Goal: Task Accomplishment & Management: Manage account settings

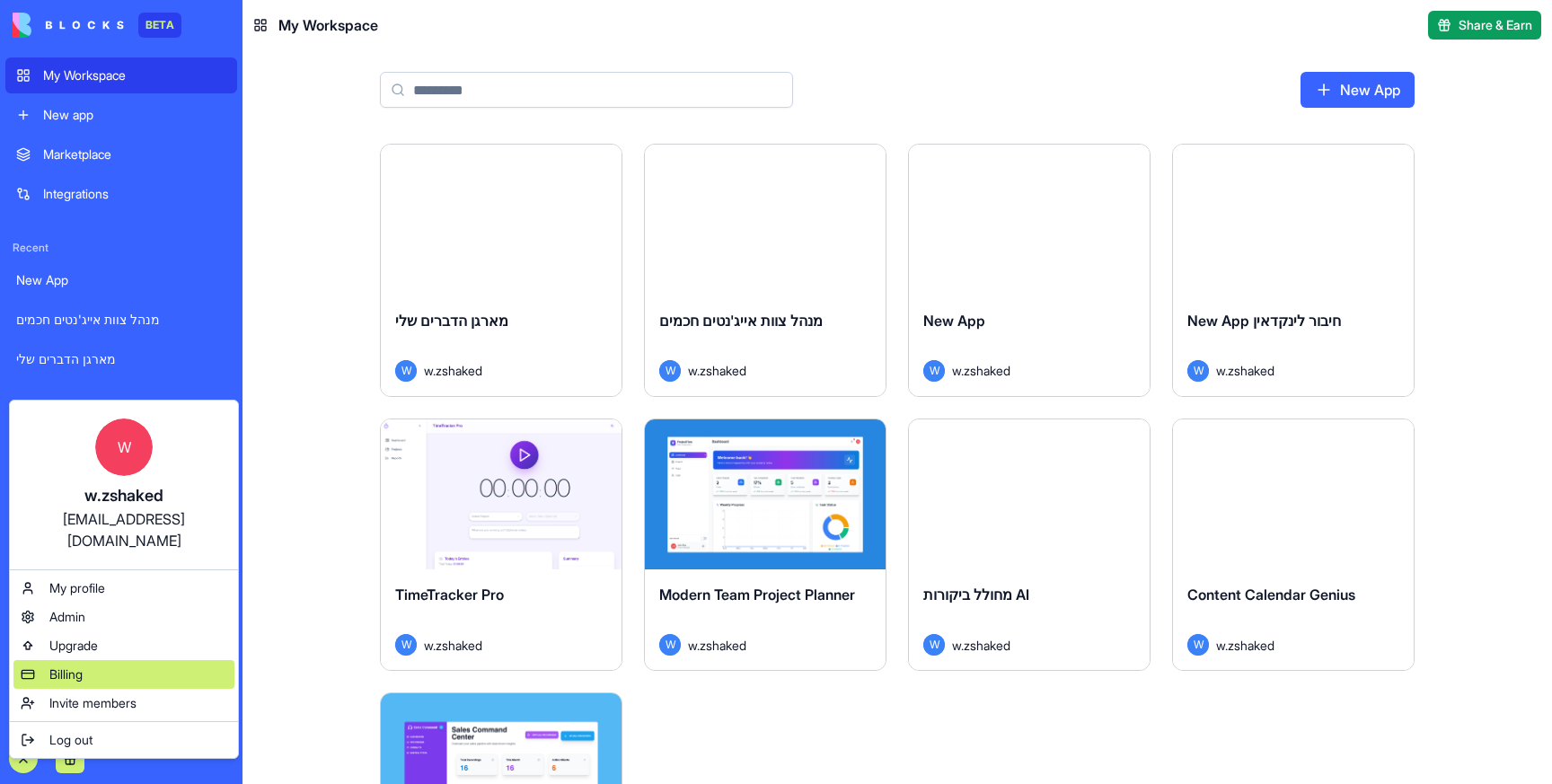
click at [80, 665] on span "Billing" at bounding box center [66, 674] width 33 height 18
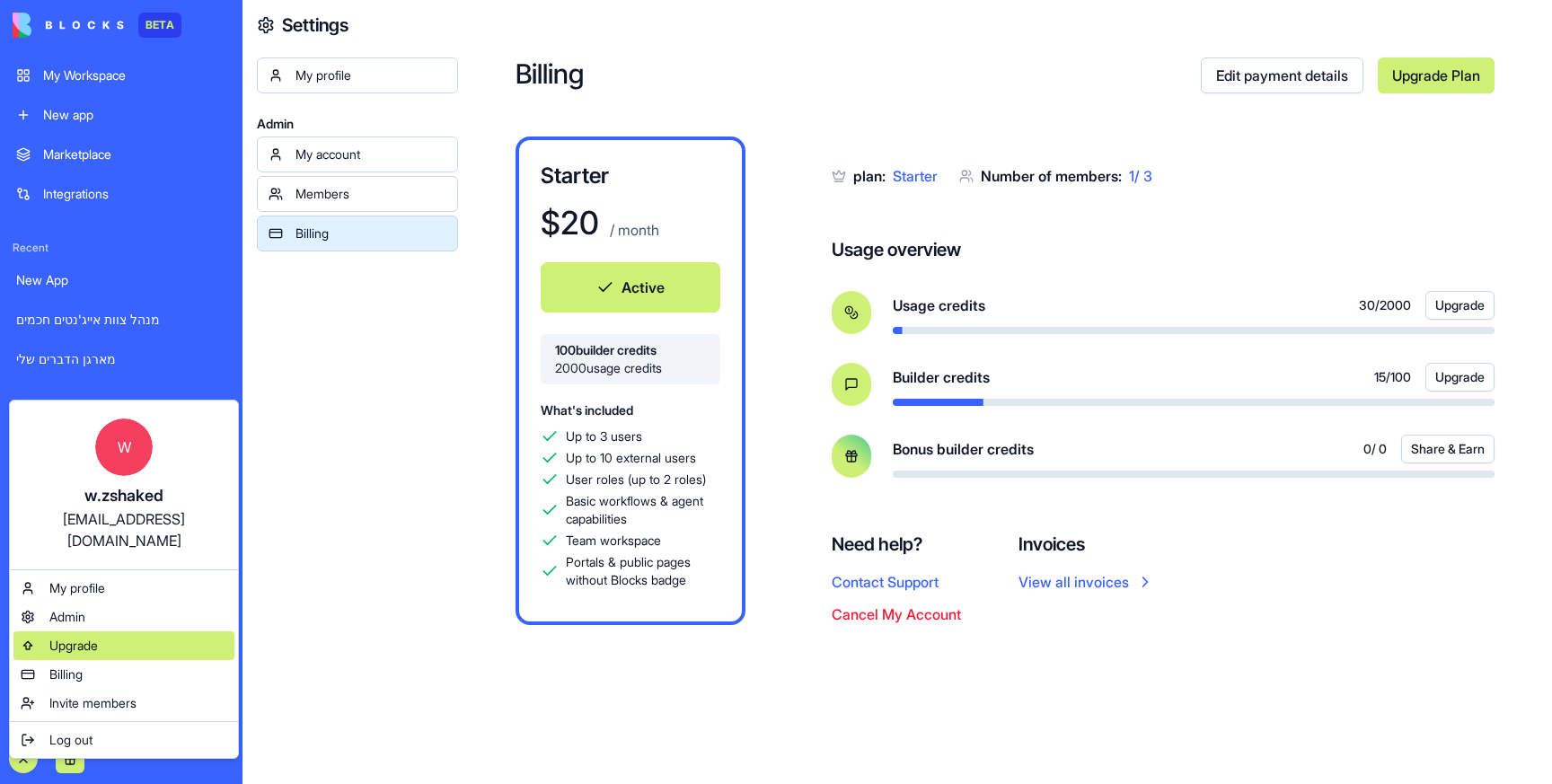
click at [67, 637] on span "Upgrade" at bounding box center [73, 646] width 49 height 18
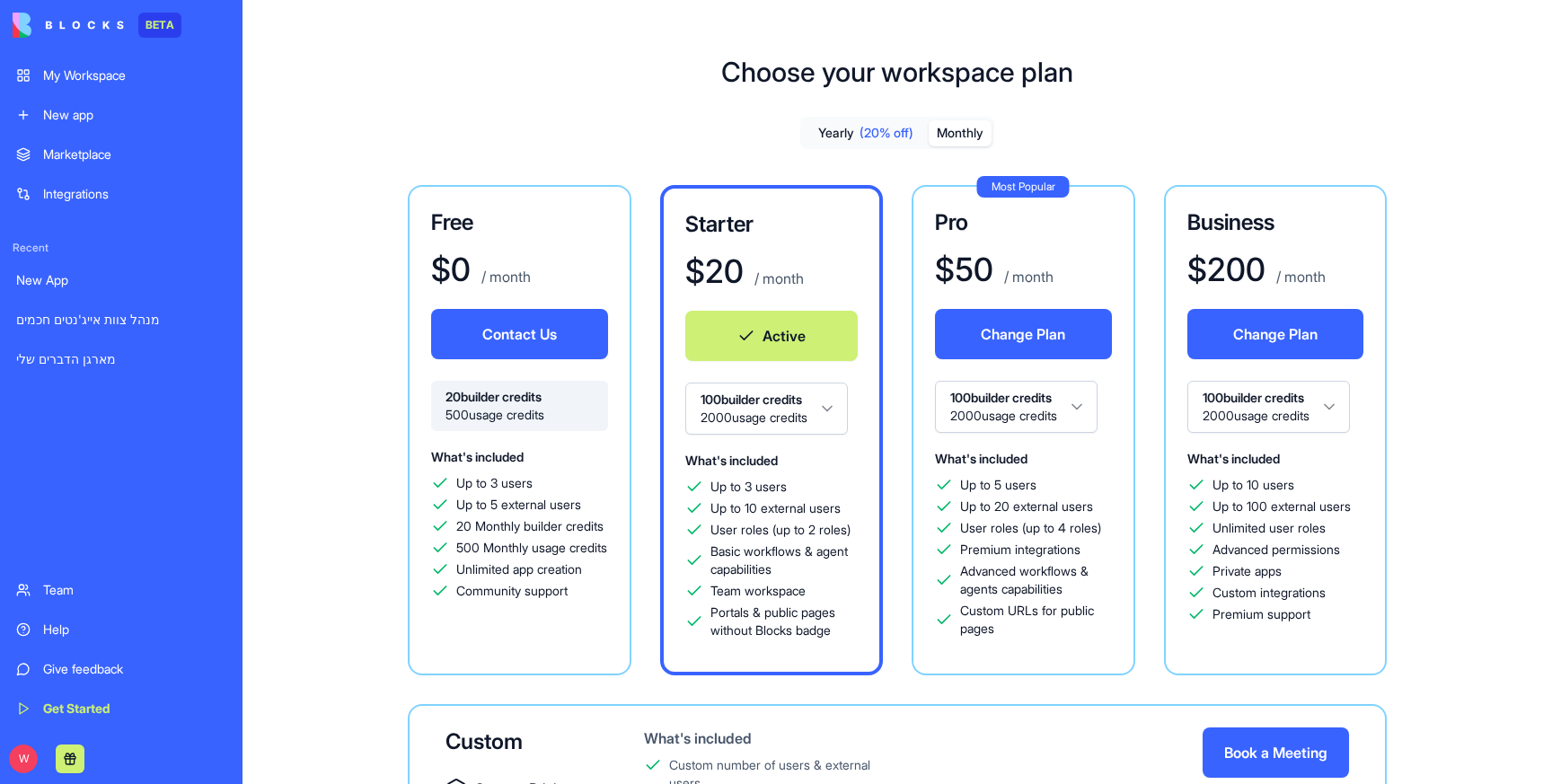
click at [769, 345] on button "Active" at bounding box center [771, 335] width 173 height 50
click at [785, 342] on button "Active" at bounding box center [771, 335] width 173 height 50
click at [719, 342] on button "Active" at bounding box center [771, 335] width 173 height 50
click at [763, 318] on button "Active" at bounding box center [771, 335] width 173 height 50
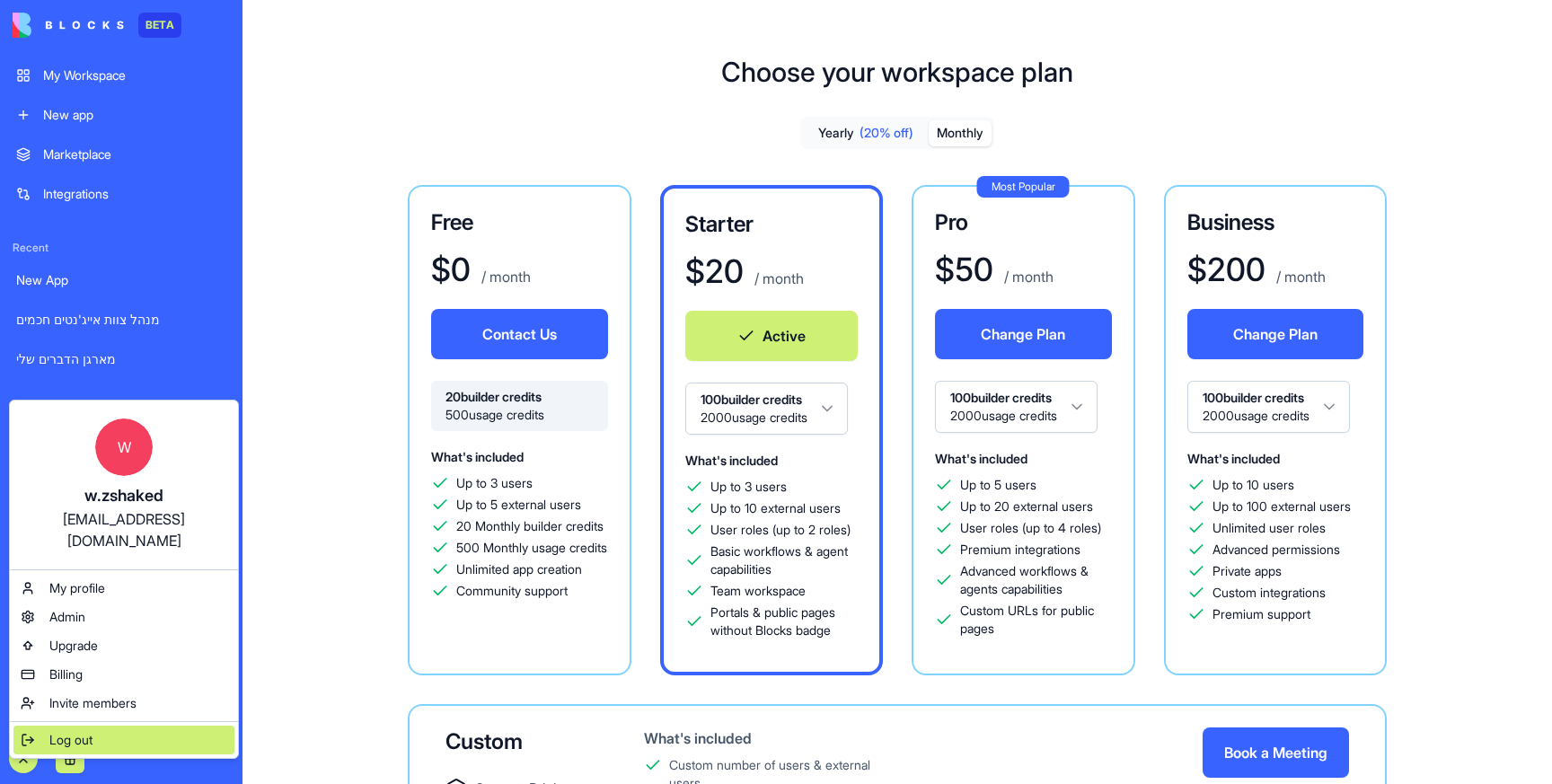
click at [71, 731] on span "Log out" at bounding box center [71, 740] width 43 height 18
